Goal: Transaction & Acquisition: Download file/media

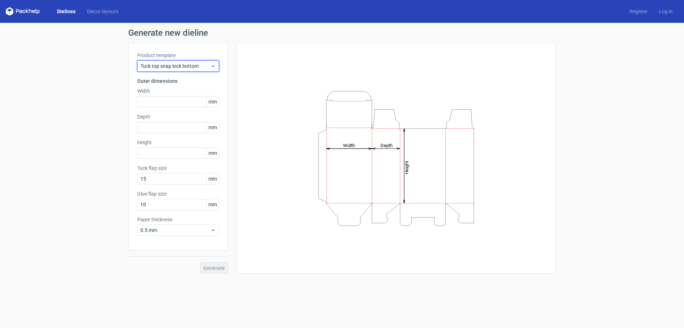
click at [202, 69] on span "Tuck top snap lock bottom" at bounding box center [175, 65] width 70 height 7
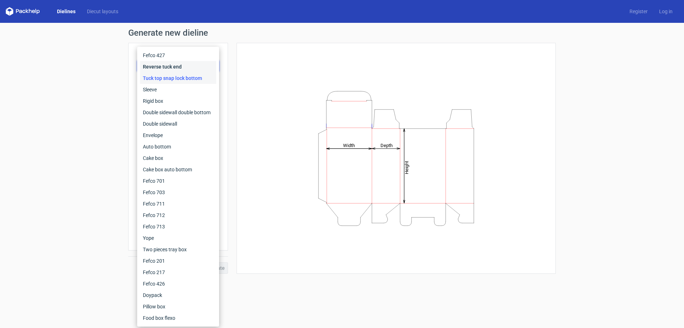
click at [166, 69] on div "Reverse tuck end" at bounding box center [178, 66] width 76 height 11
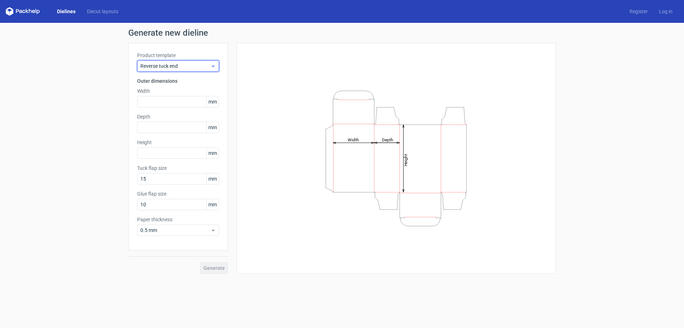
click at [186, 64] on span "Reverse tuck end" at bounding box center [175, 65] width 70 height 7
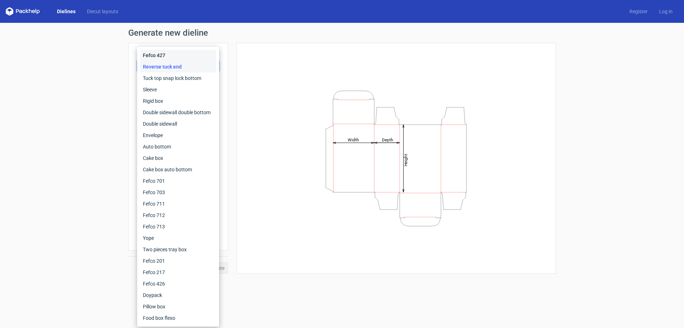
click at [163, 52] on div "Fefco 427" at bounding box center [178, 55] width 76 height 11
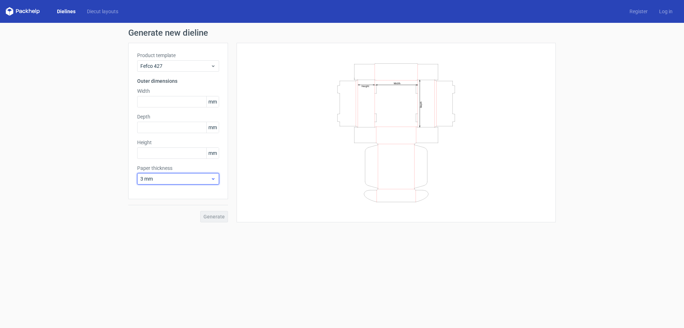
click at [173, 177] on span "3 mm" at bounding box center [175, 178] width 70 height 7
click at [168, 194] on div "0.4 mm" at bounding box center [178, 194] width 76 height 11
click at [167, 103] on input "text" at bounding box center [178, 101] width 82 height 11
click at [163, 123] on input "text" at bounding box center [178, 127] width 82 height 11
type input "110"
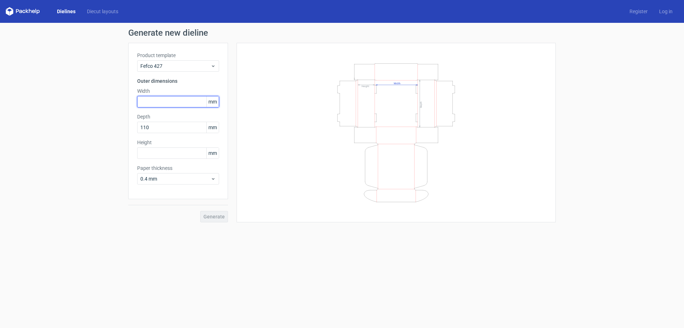
click at [160, 104] on input "text" at bounding box center [178, 101] width 82 height 11
type input "54"
click at [165, 177] on span "0.4 mm" at bounding box center [175, 178] width 70 height 7
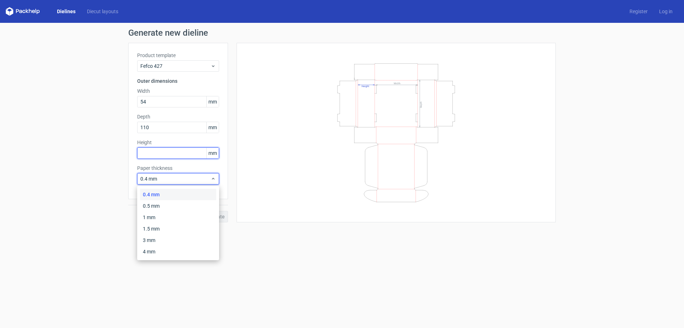
click at [158, 153] on input "text" at bounding box center [178, 152] width 82 height 11
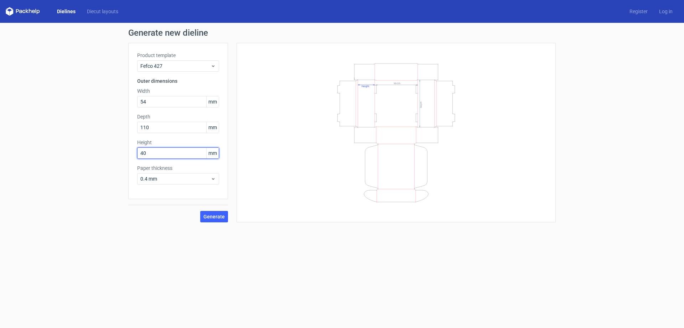
type input "40"
click at [211, 216] on span "Generate" at bounding box center [214, 216] width 21 height 5
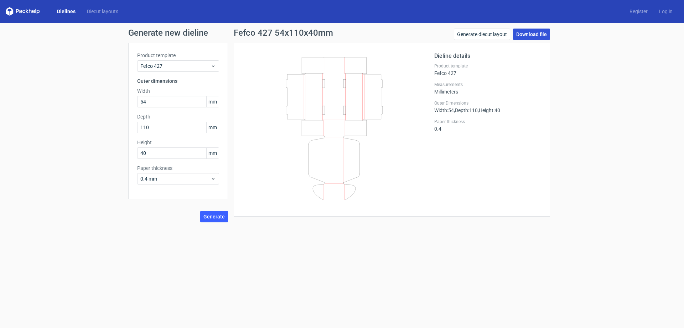
drag, startPoint x: 523, startPoint y: 31, endPoint x: 526, endPoint y: 35, distance: 4.5
click at [523, 32] on link "Download file" at bounding box center [531, 34] width 37 height 11
